Goal: Task Accomplishment & Management: Use online tool/utility

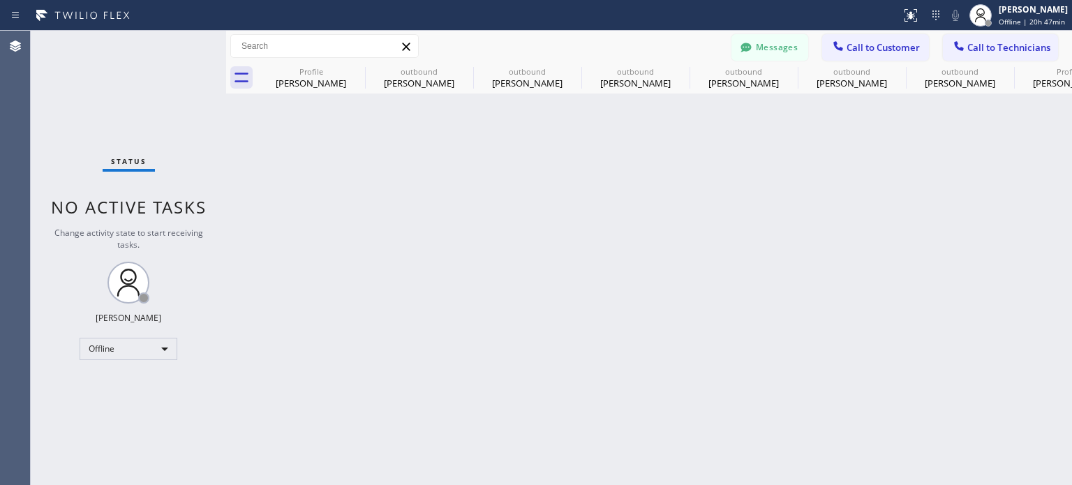
drag, startPoint x: 624, startPoint y: 384, endPoint x: 656, endPoint y: 420, distance: 48.4
click at [624, 384] on div "Back to Dashboard Change Sender ID Customers Technicians HM [PERSON_NAME] [DATE…" at bounding box center [649, 258] width 846 height 454
click at [830, 329] on div "Back to Dashboard Change Sender ID Customers Technicians HM [PERSON_NAME] [DATE…" at bounding box center [649, 258] width 846 height 454
click at [832, 228] on div "Back to Dashboard Change Sender ID Customers Technicians HM [PERSON_NAME] [DATE…" at bounding box center [649, 258] width 846 height 454
click at [745, 53] on icon at bounding box center [746, 47] width 14 height 14
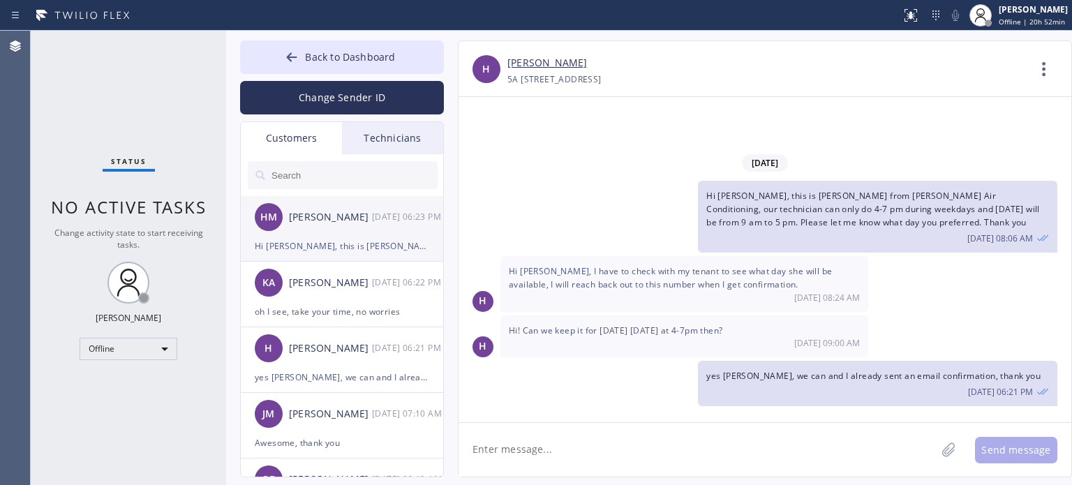
click at [338, 253] on div "Hi [PERSON_NAME], this is [PERSON_NAME] from HVAC Service, our technician can't…" at bounding box center [342, 246] width 174 height 16
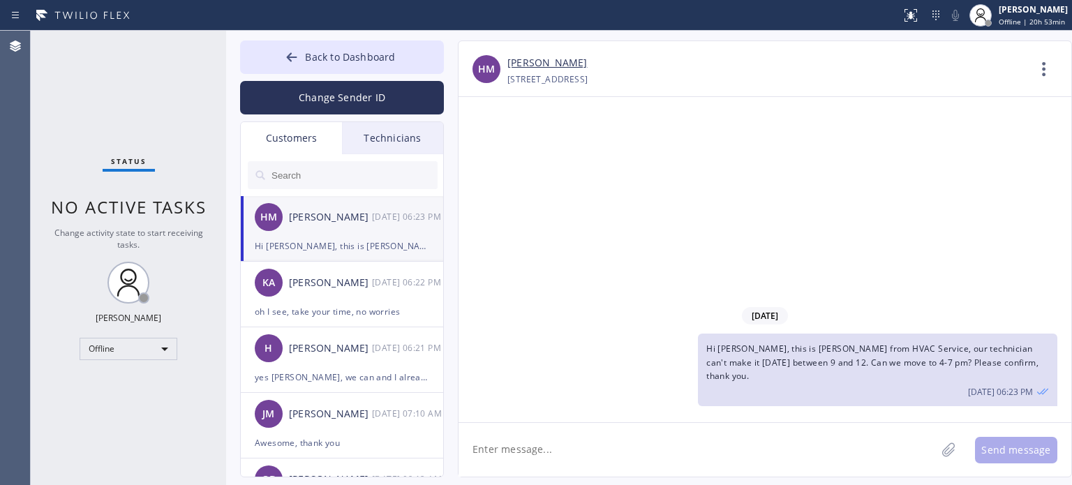
drag, startPoint x: 875, startPoint y: 223, endPoint x: 684, endPoint y: 100, distance: 227.2
click at [876, 223] on div "[DATE] Hi [PERSON_NAME], this is [PERSON_NAME] from HVAC Service, our technicia…" at bounding box center [764, 259] width 613 height 325
